Goal: Check status: Check status

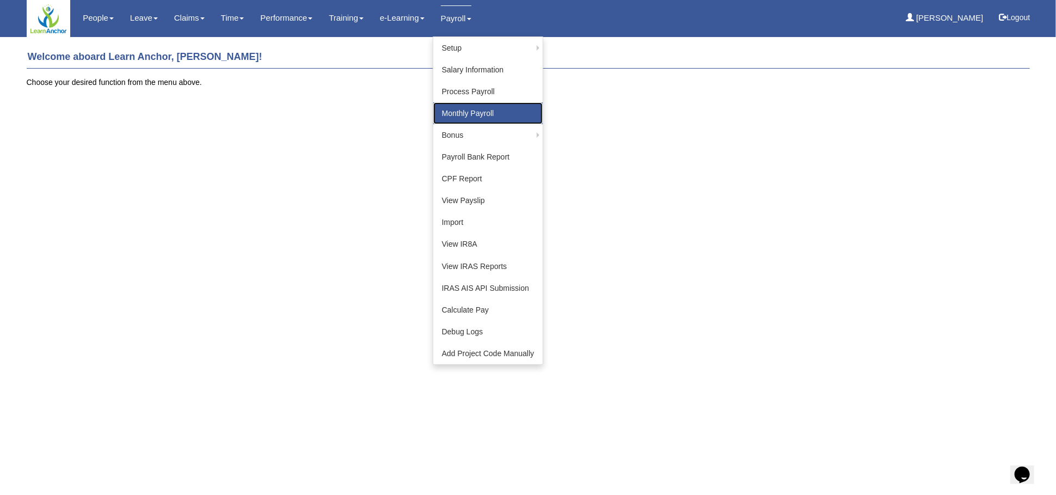
click at [448, 114] on link "Monthly Payroll" at bounding box center [488, 113] width 110 height 22
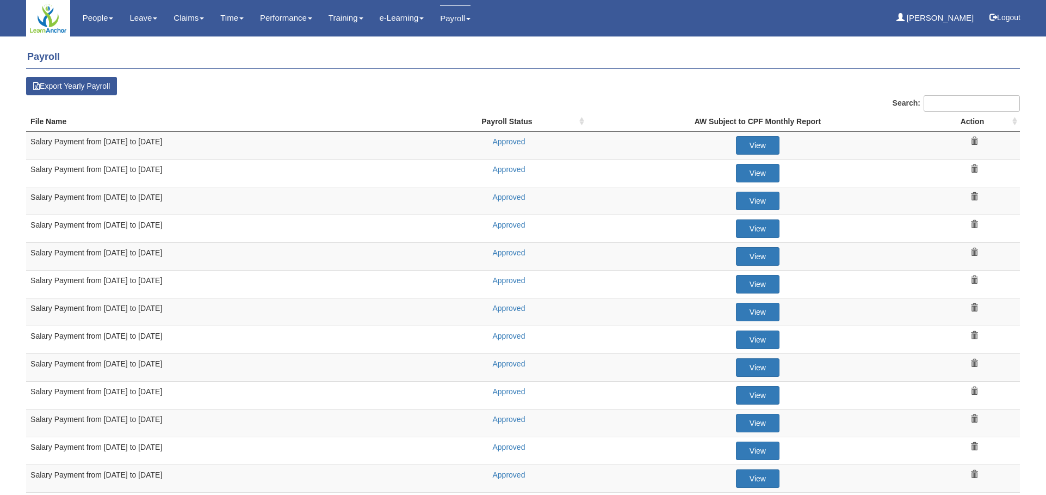
select select "50"
click at [760, 147] on link "View" at bounding box center [758, 145] width 44 height 19
click at [500, 139] on link "Approved" at bounding box center [508, 141] width 33 height 9
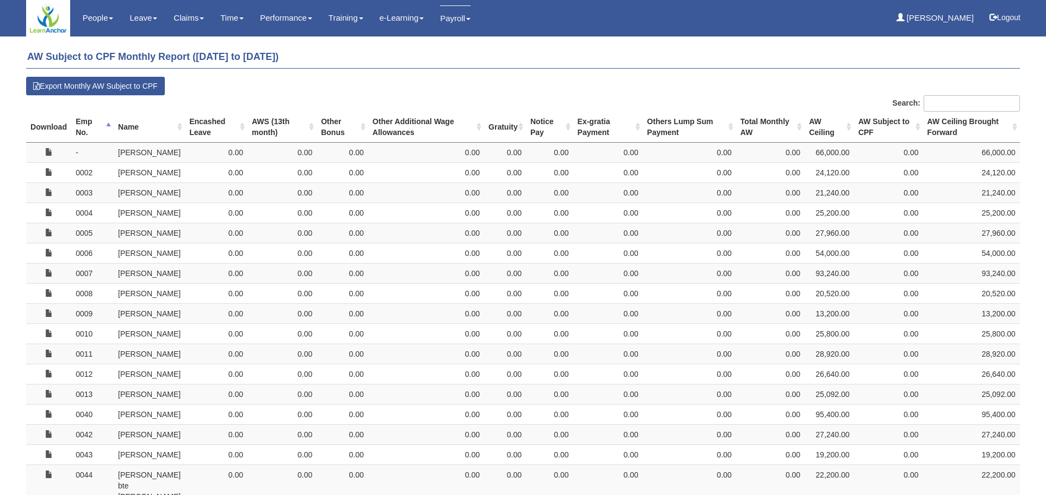
select select "50"
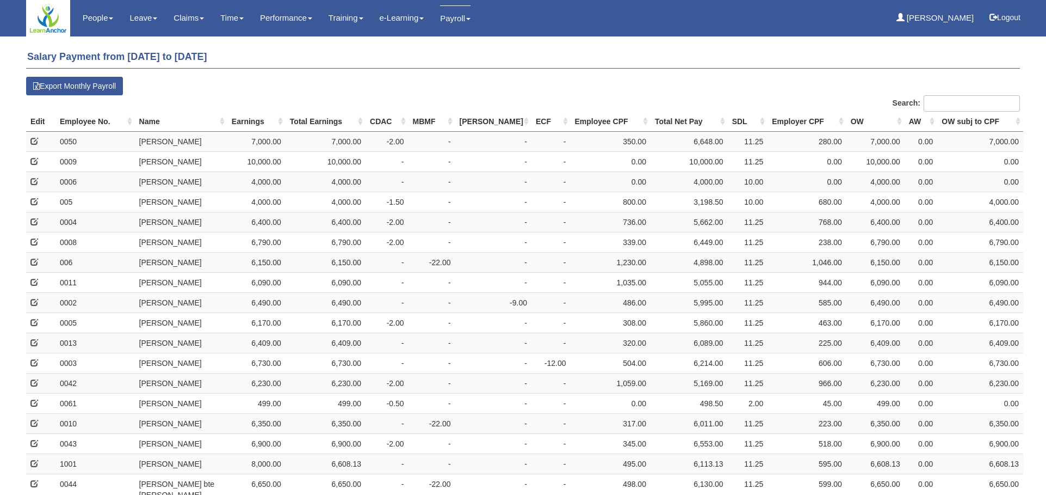
select select "50"
click at [81, 125] on th "Employee No." at bounding box center [95, 122] width 79 height 20
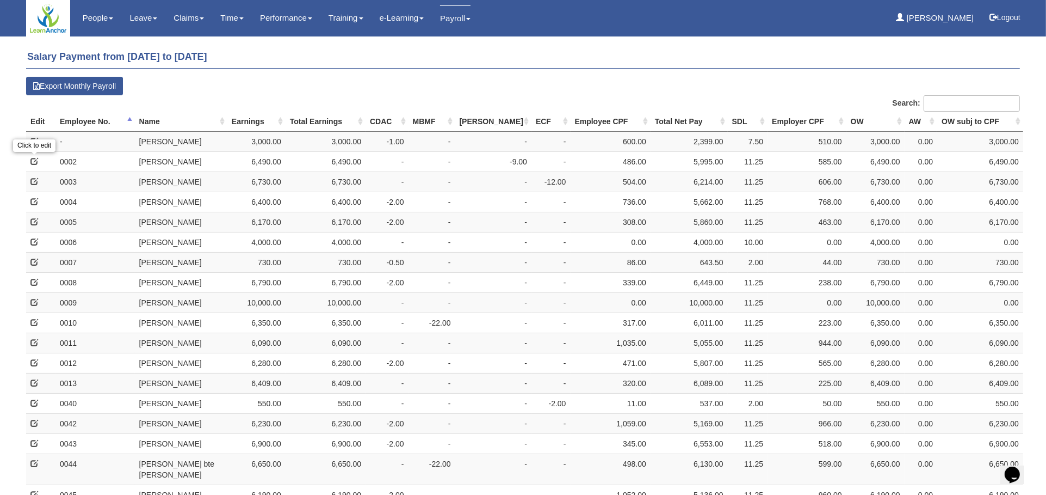
click at [33, 158] on span at bounding box center [34, 161] width 8 height 8
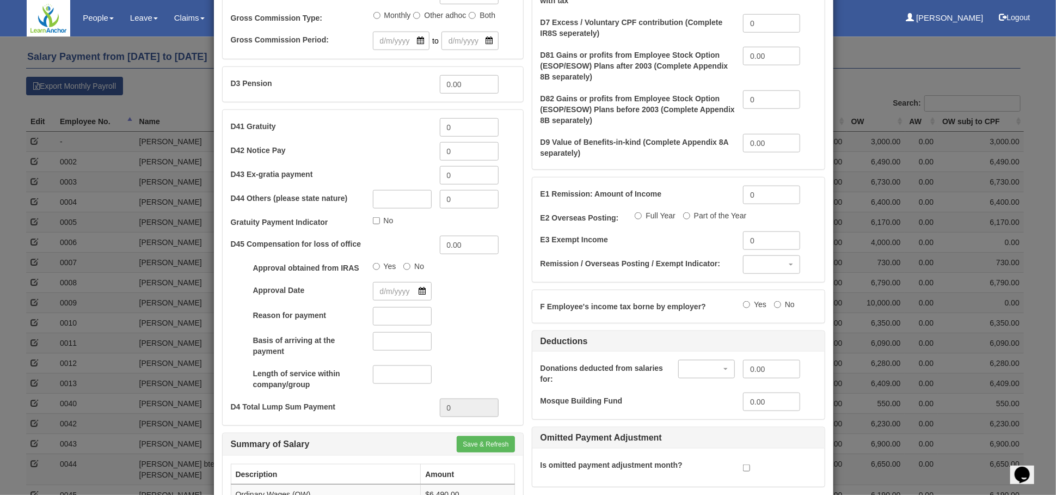
scroll to position [633, 0]
